Goal: Task Accomplishment & Management: Use online tool/utility

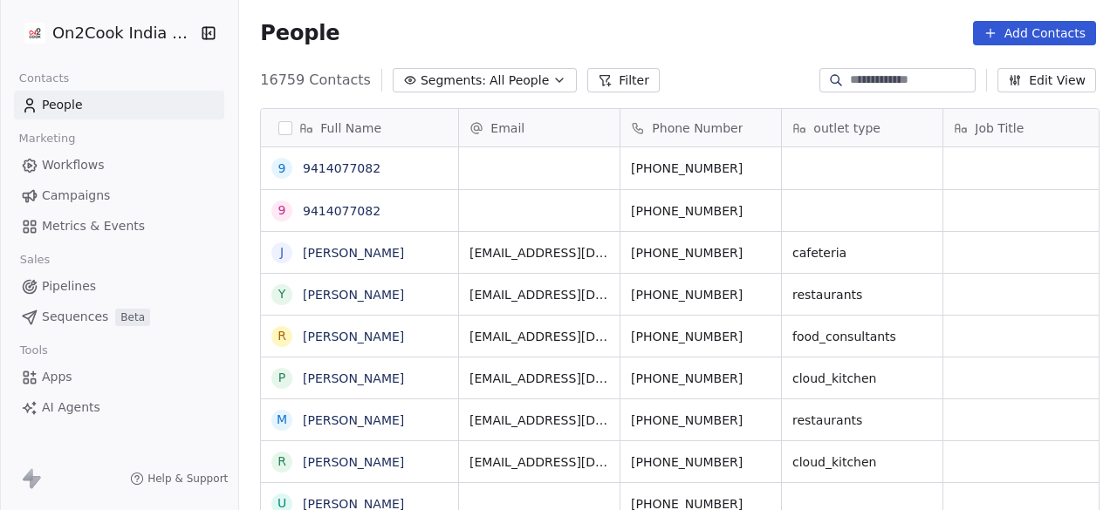
scroll to position [435, 867]
click at [510, 95] on div "Full Name 9 9414077082 9 9414077082 [PERSON_NAME] y [PERSON_NAME] R [PERSON_NAM…" at bounding box center [678, 318] width 878 height 449
click at [510, 86] on span "All People" at bounding box center [518, 81] width 59 height 18
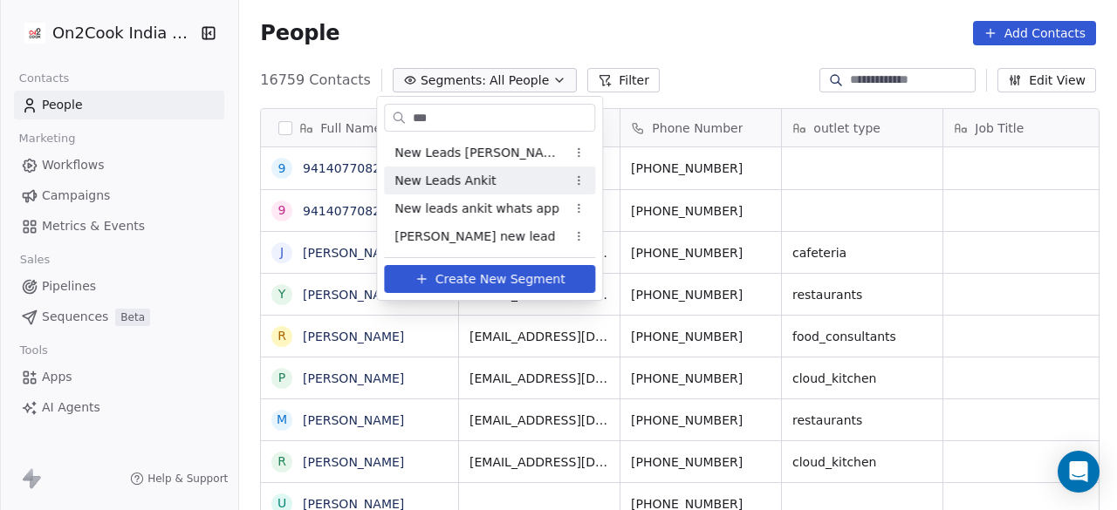
type input "***"
click at [503, 168] on div "New Leads Ankit" at bounding box center [489, 181] width 211 height 28
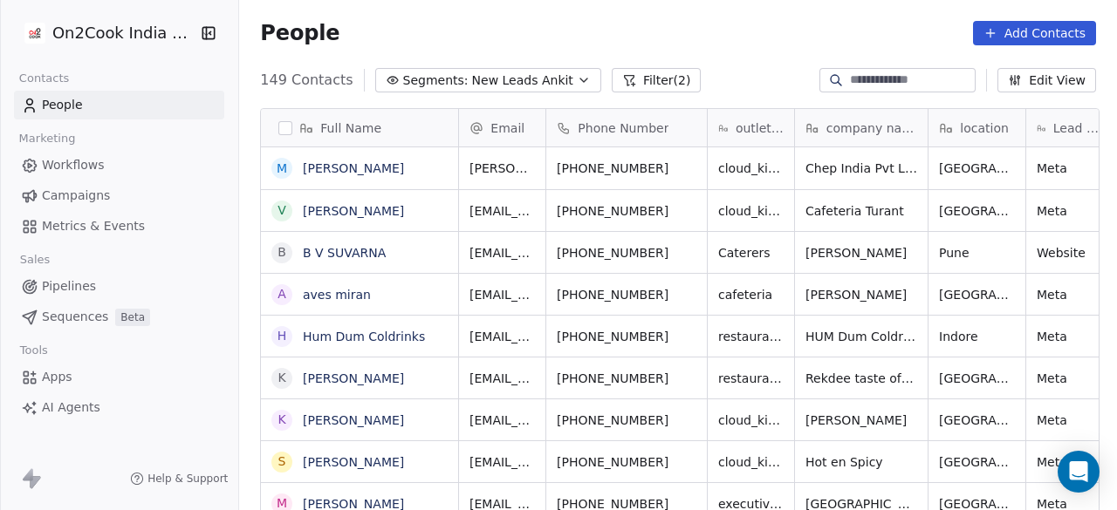
click at [457, 24] on div "People Add Contacts" at bounding box center [678, 33] width 836 height 24
click at [611, 10] on div "People Add Contacts" at bounding box center [678, 33] width 878 height 66
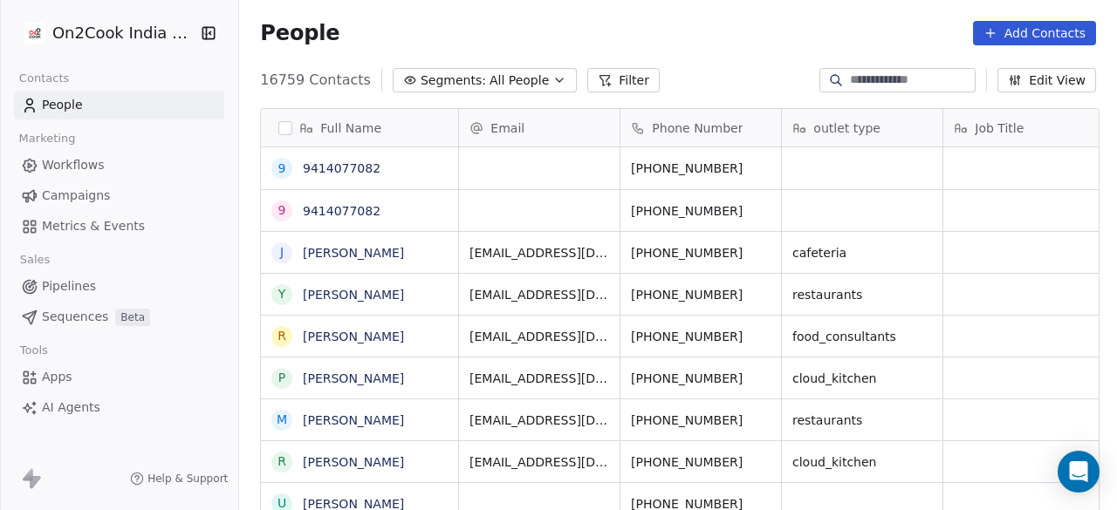
scroll to position [435, 867]
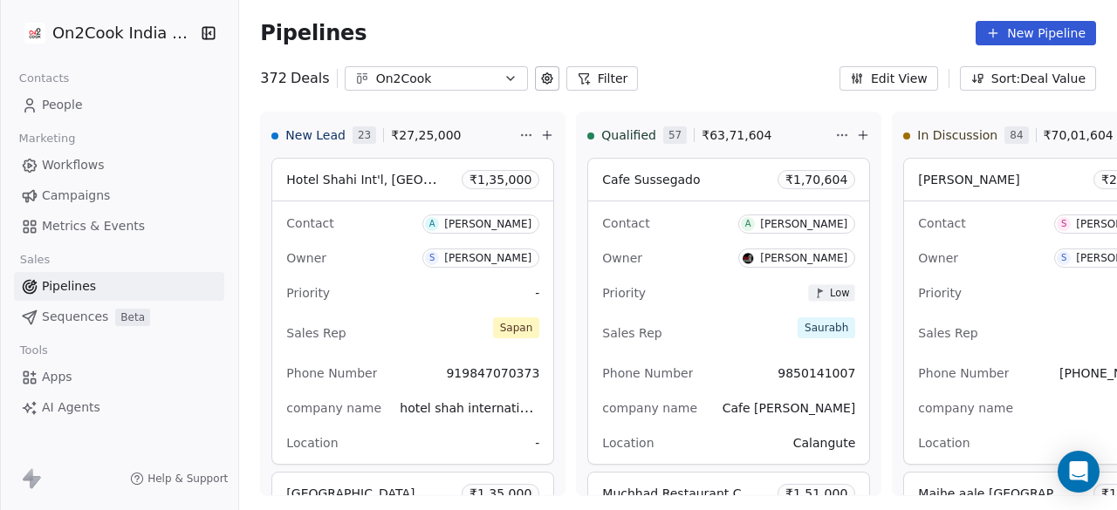
click at [503, 81] on icon "button" at bounding box center [510, 79] width 14 height 14
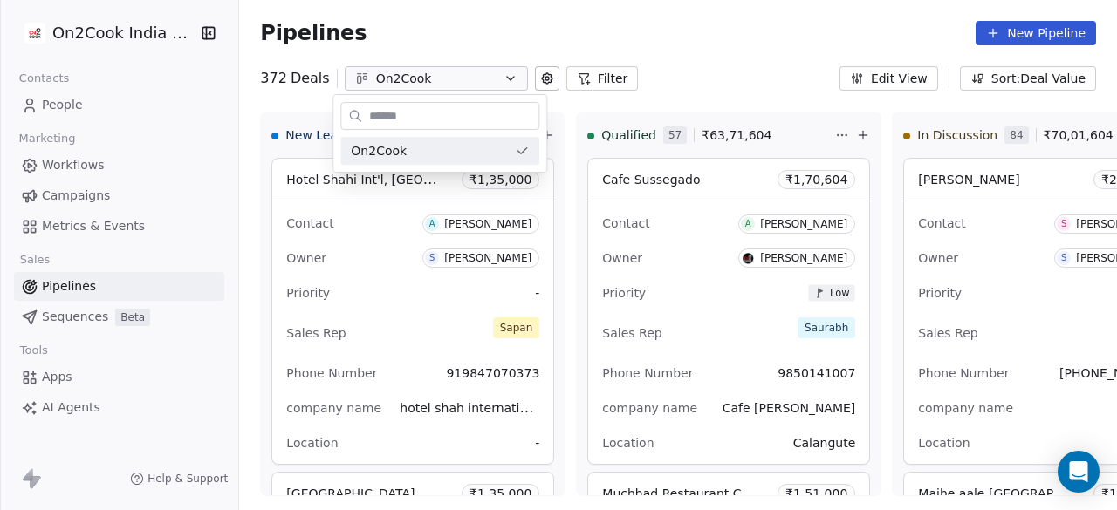
click at [494, 81] on html "On2Cook India Pvt. Ltd. Contacts People Marketing Workflows Campaigns Metrics &…" at bounding box center [558, 255] width 1117 height 510
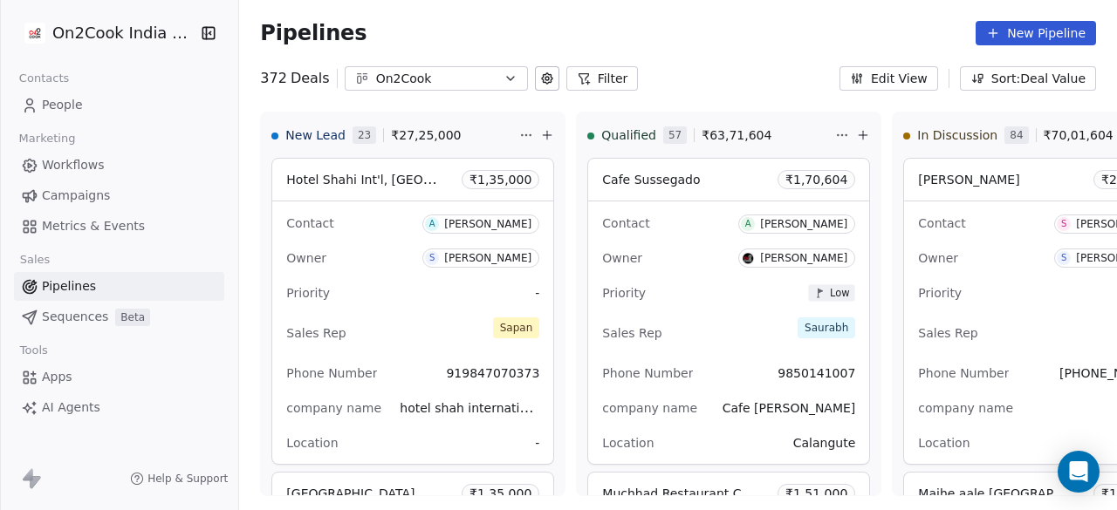
click at [113, 107] on link "People" at bounding box center [119, 105] width 210 height 29
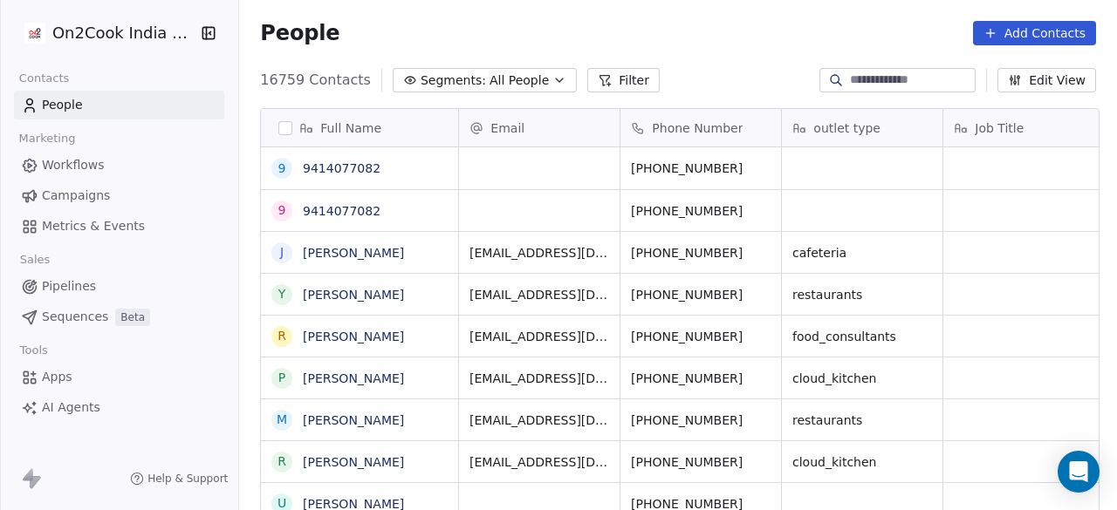
scroll to position [435, 867]
click at [63, 285] on span "Pipelines" at bounding box center [69, 286] width 54 height 18
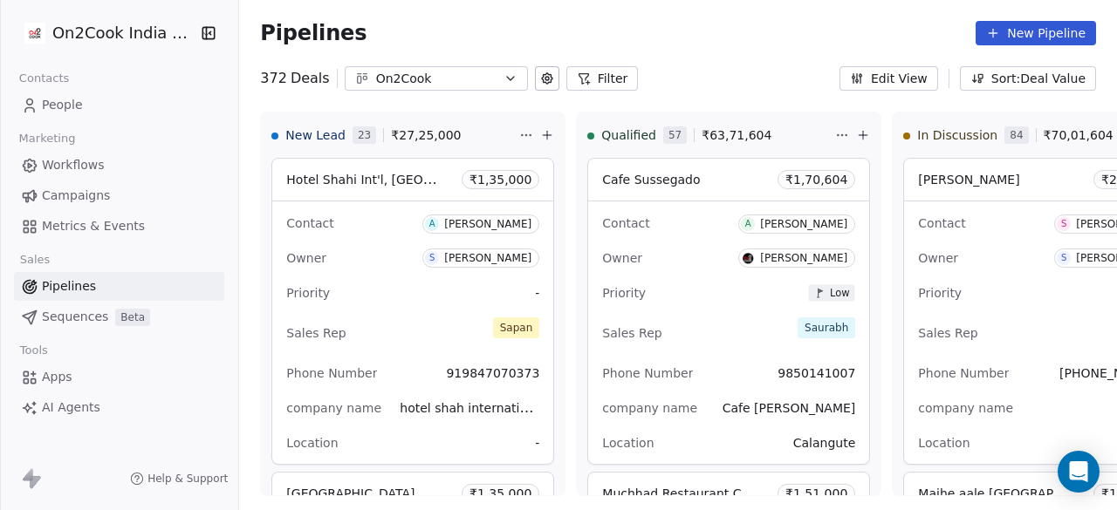
click at [584, 74] on button "Filter" at bounding box center [602, 78] width 72 height 24
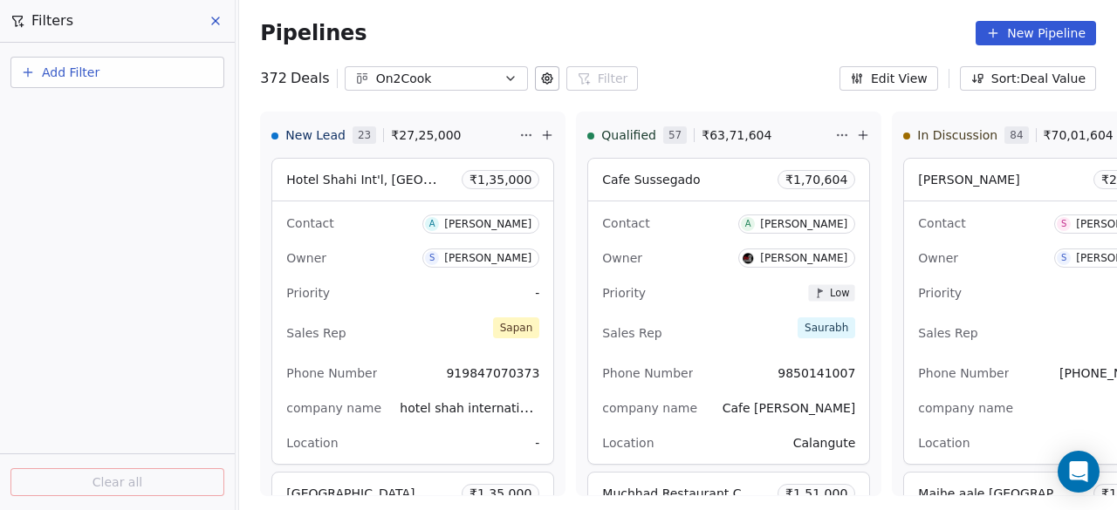
click at [97, 75] on span "Add Filter" at bounding box center [71, 73] width 58 height 18
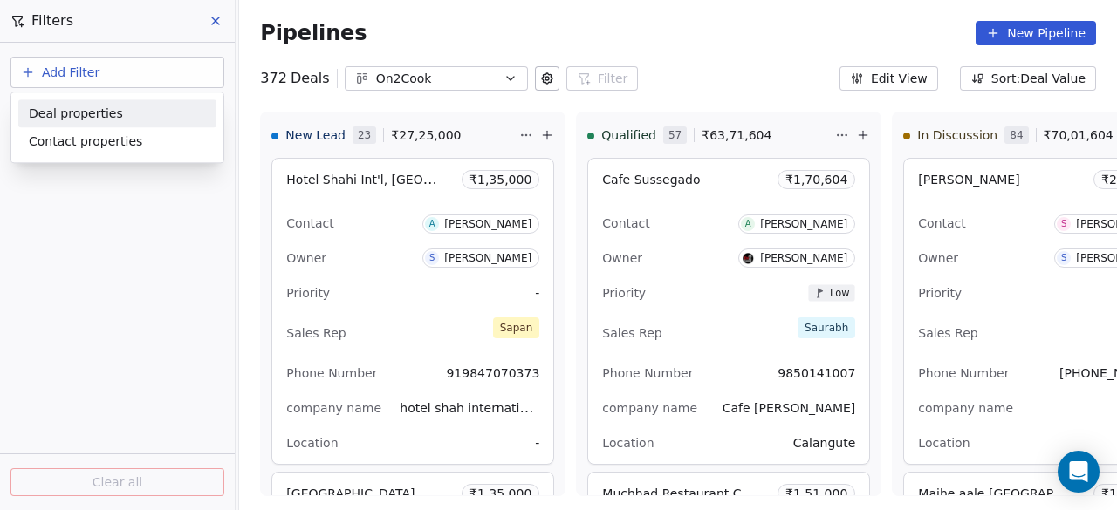
click at [98, 116] on span "Deal properties" at bounding box center [76, 114] width 94 height 18
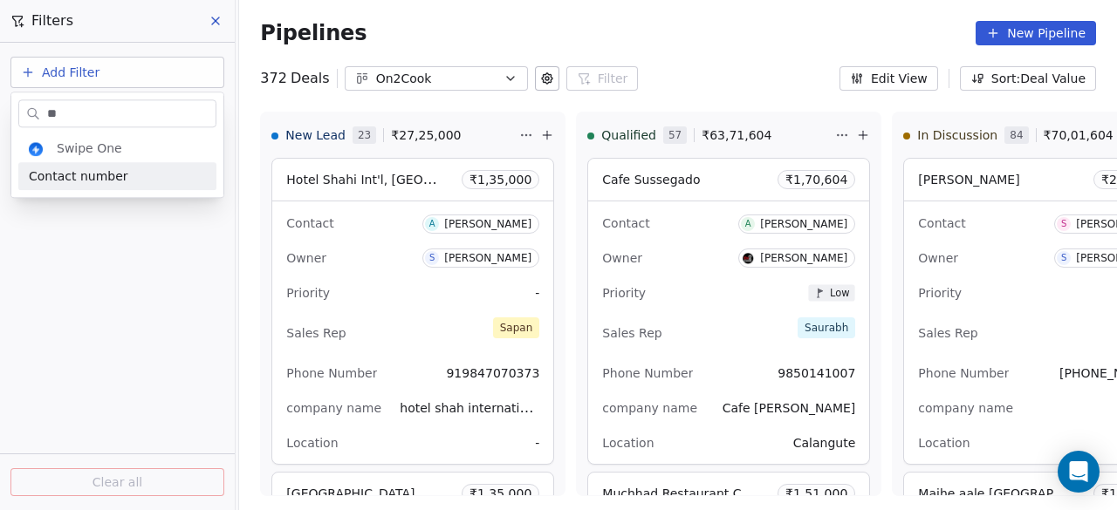
type input "*"
type input "*****"
click at [55, 175] on span "Owner" at bounding box center [49, 176] width 40 height 17
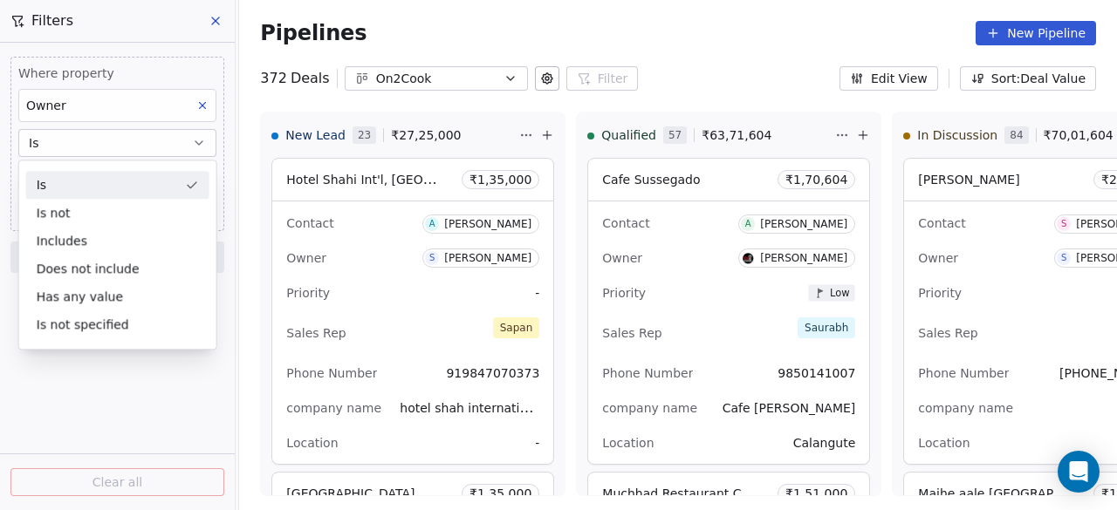
click at [75, 188] on div "Is" at bounding box center [117, 185] width 183 height 28
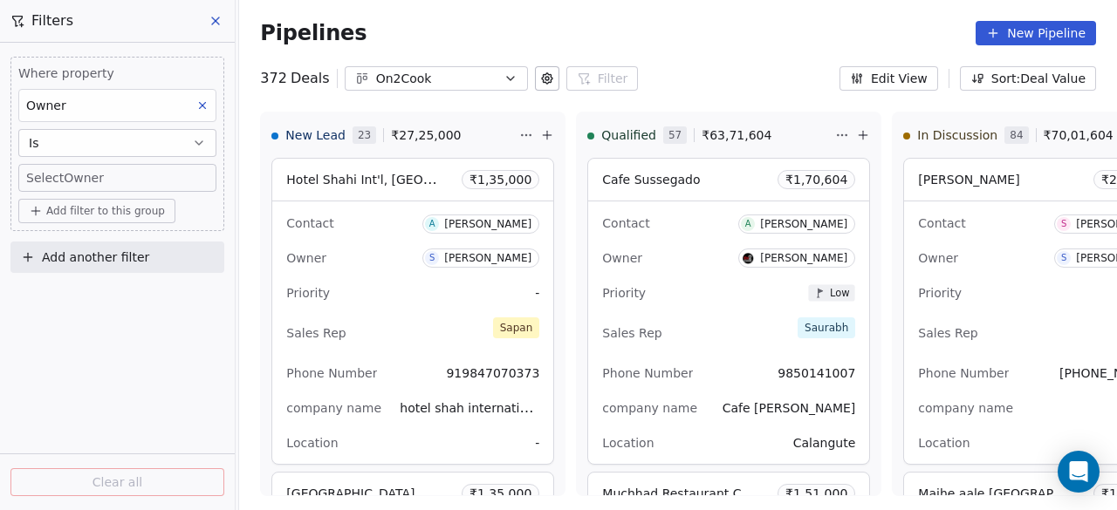
click at [77, 179] on body "On2Cook India Pvt. Ltd. Contacts People Marketing Workflows Campaigns Metrics &…" at bounding box center [558, 255] width 1117 height 510
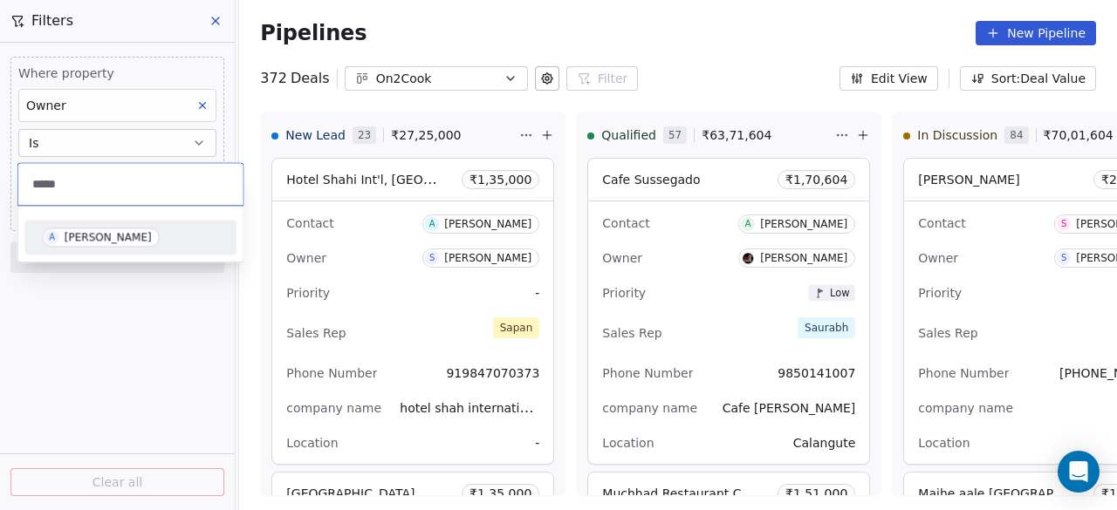
type input "*****"
click at [92, 235] on div "Ankitkumar Temburkar" at bounding box center [108, 237] width 87 height 12
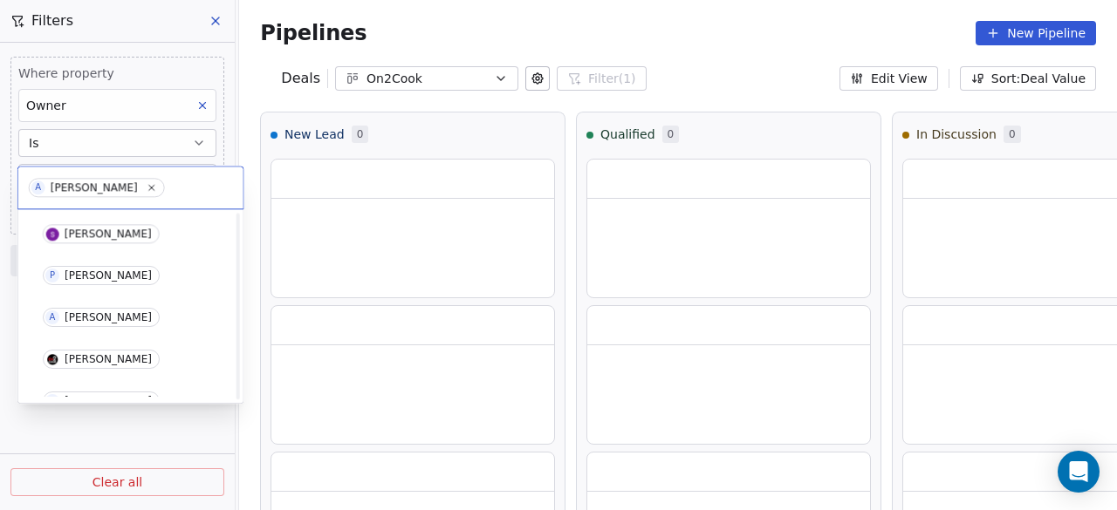
scroll to position [357, 0]
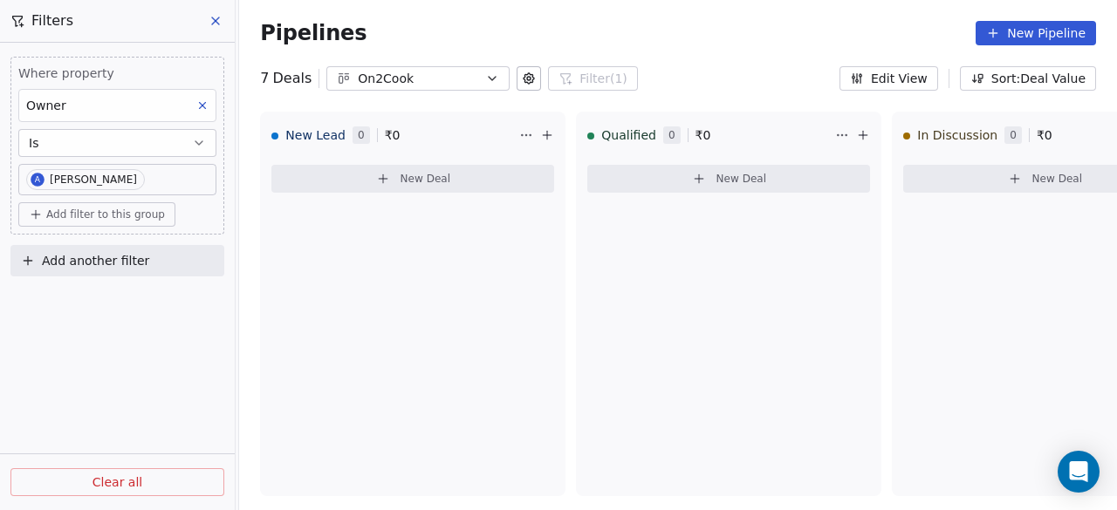
click at [686, 72] on div "7 Deals On2Cook Filter (1) Filters Where property Owner Is A Ankitkumar Temburk…" at bounding box center [678, 78] width 878 height 24
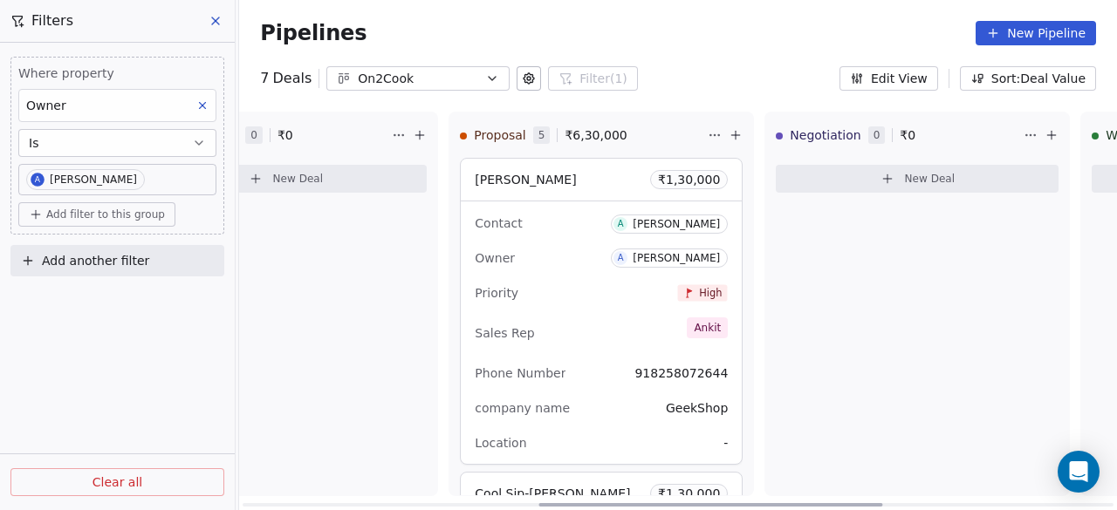
scroll to position [0, 752]
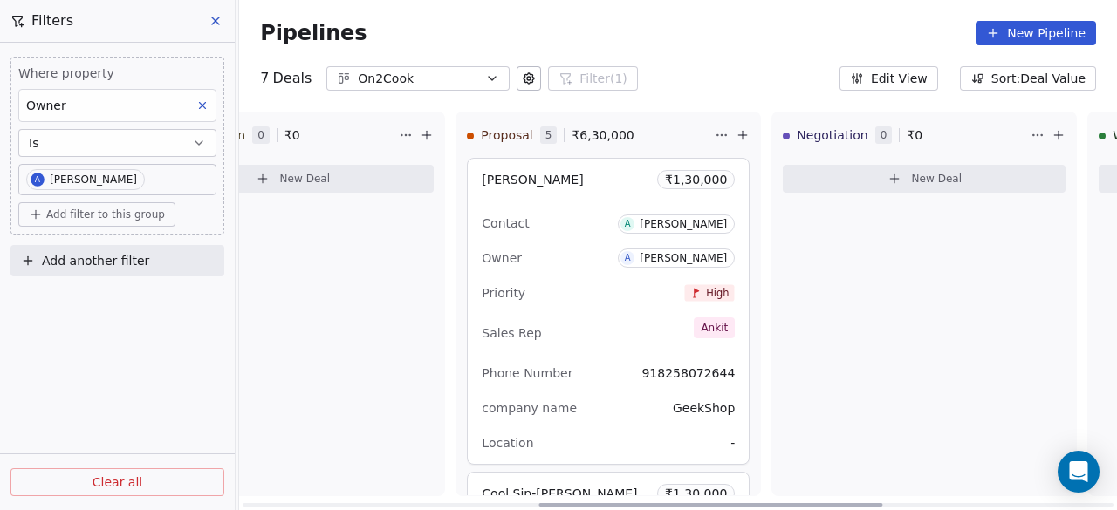
drag, startPoint x: 562, startPoint y: 507, endPoint x: 855, endPoint y: 535, distance: 294.5
click at [855, 507] on div at bounding box center [711, 504] width 344 height 3
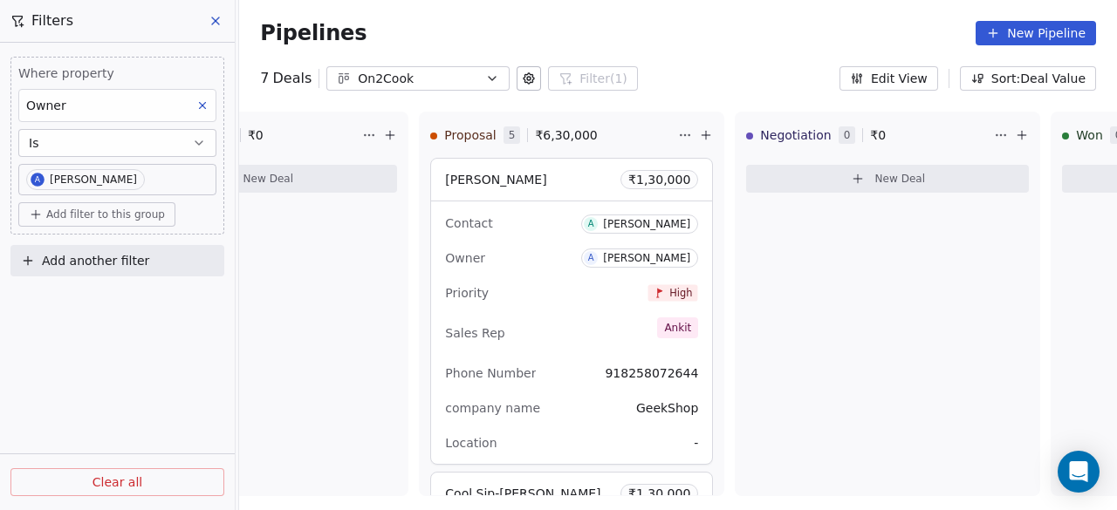
scroll to position [0, 768]
